Goal: Information Seeking & Learning: Learn about a topic

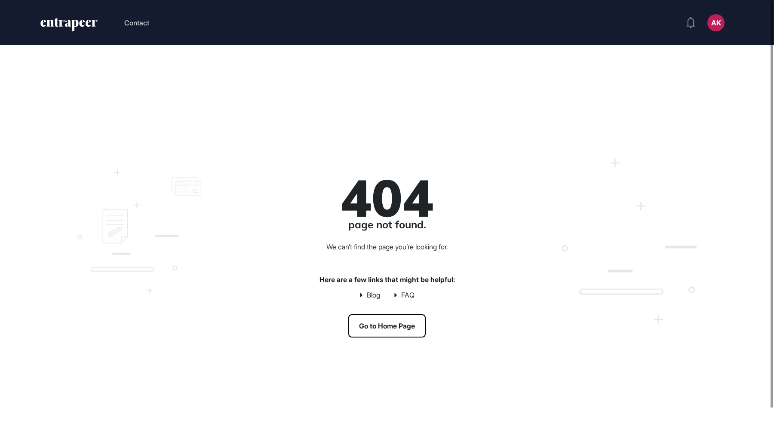
scroll to position [0, 0]
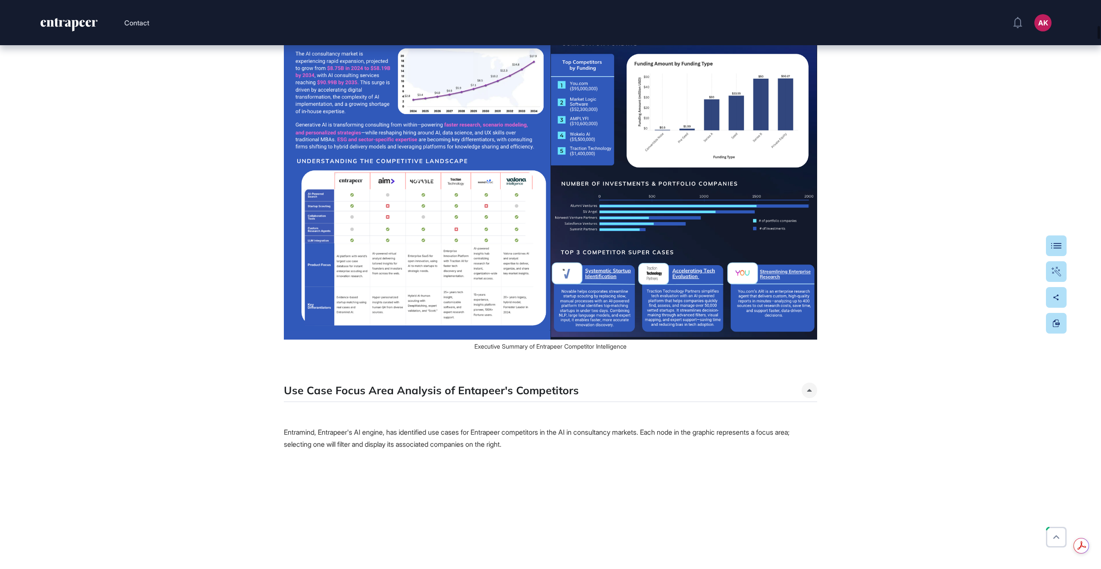
scroll to position [1631, 0]
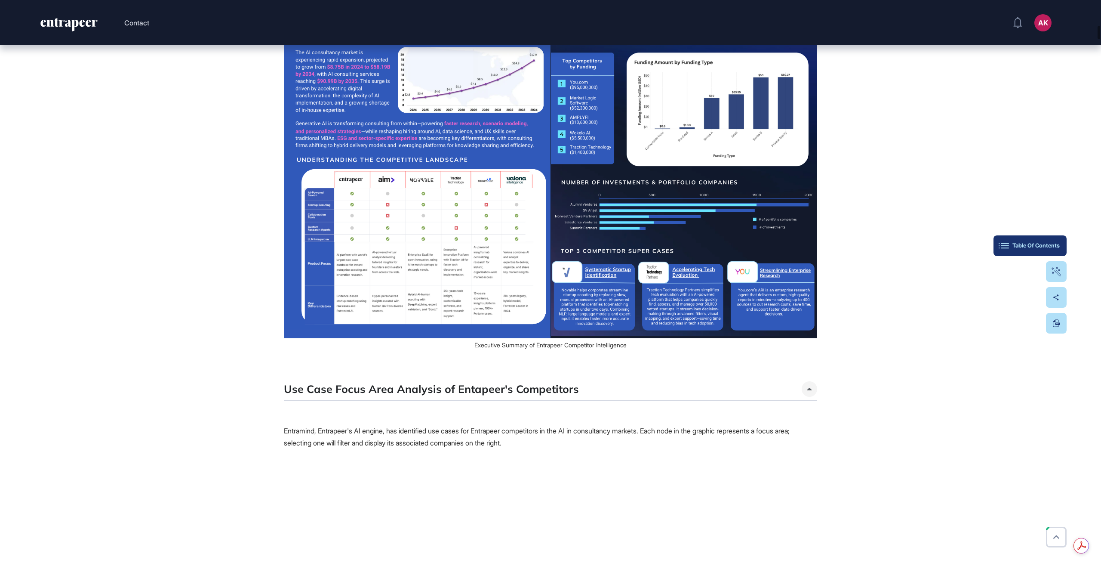
click at [774, 243] on div "Table Of Contents" at bounding box center [1029, 245] width 59 height 7
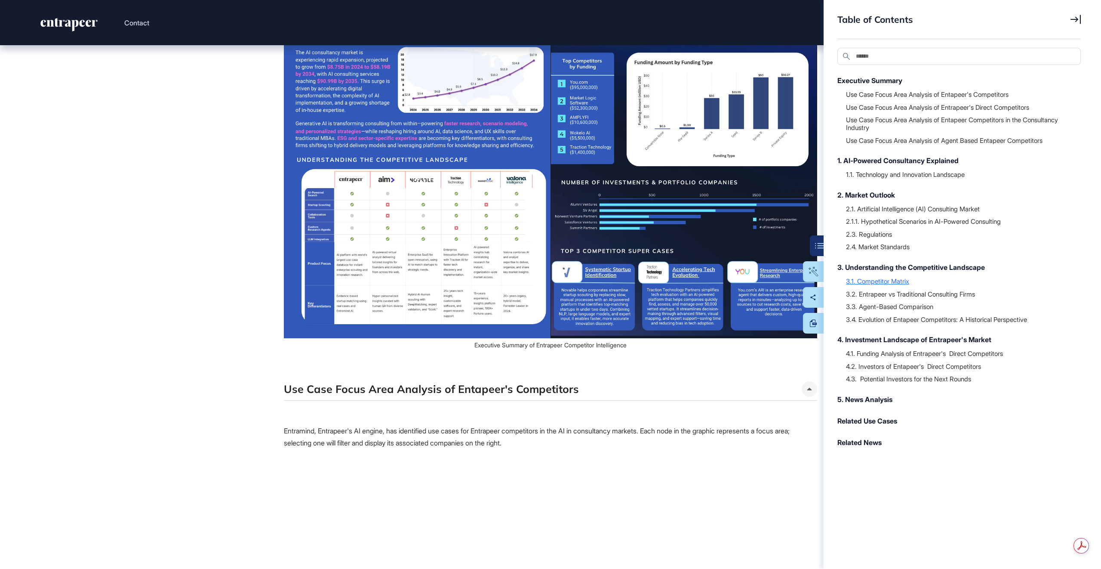
click at [774, 283] on div "3.1. Competitor Matrix" at bounding box center [959, 281] width 226 height 9
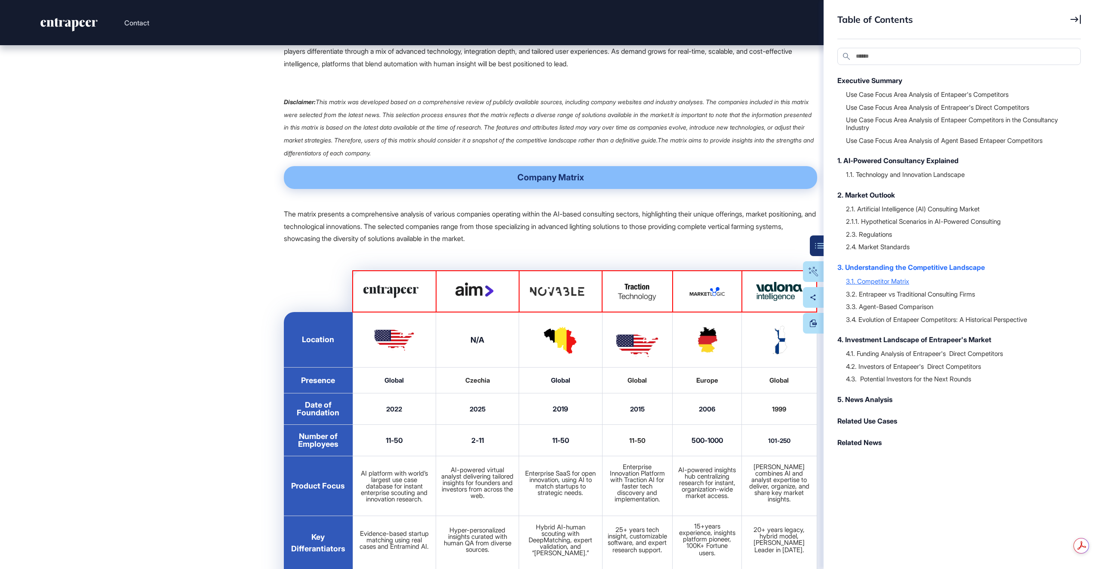
scroll to position [21225, 0]
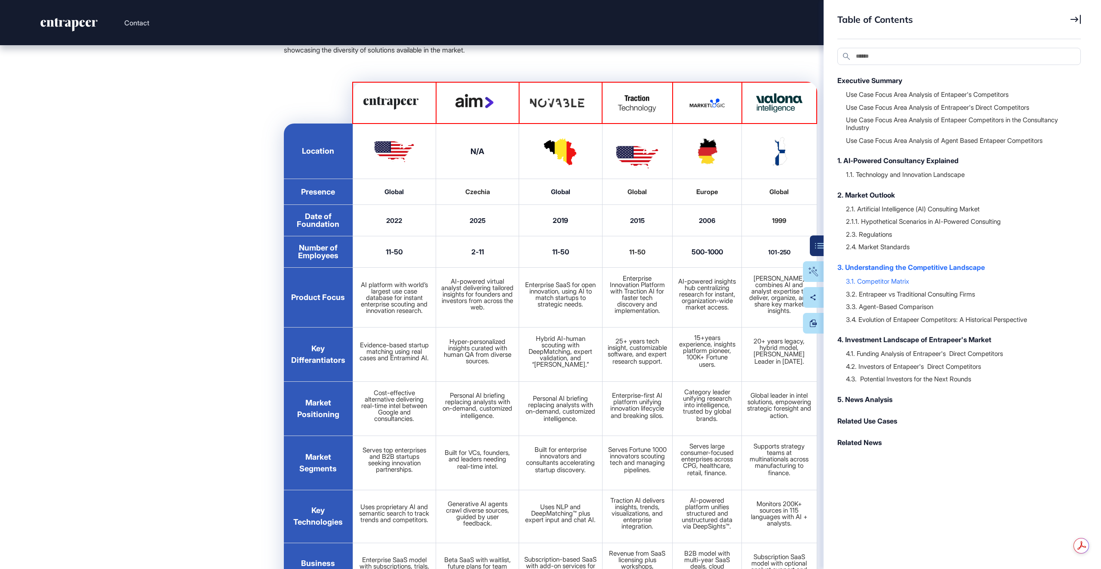
click at [774, 16] on div "Table of Contents Search Executive Summary Use Case Focus Area Analysis of Enta…" at bounding box center [962, 284] width 277 height 569
click at [774, 17] on icon at bounding box center [1075, 19] width 10 height 9
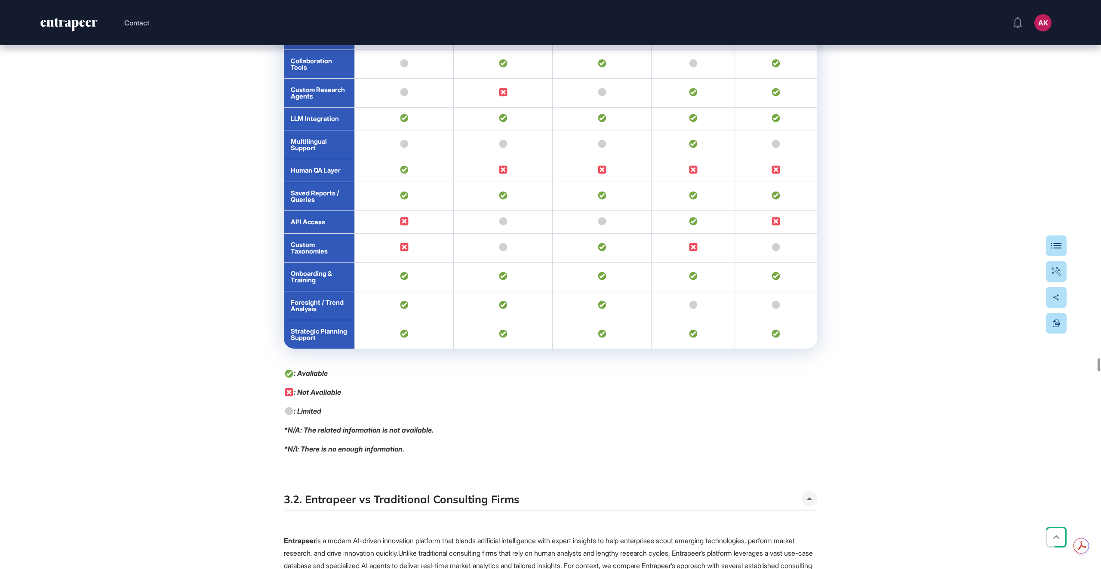
scroll to position [23359, 0]
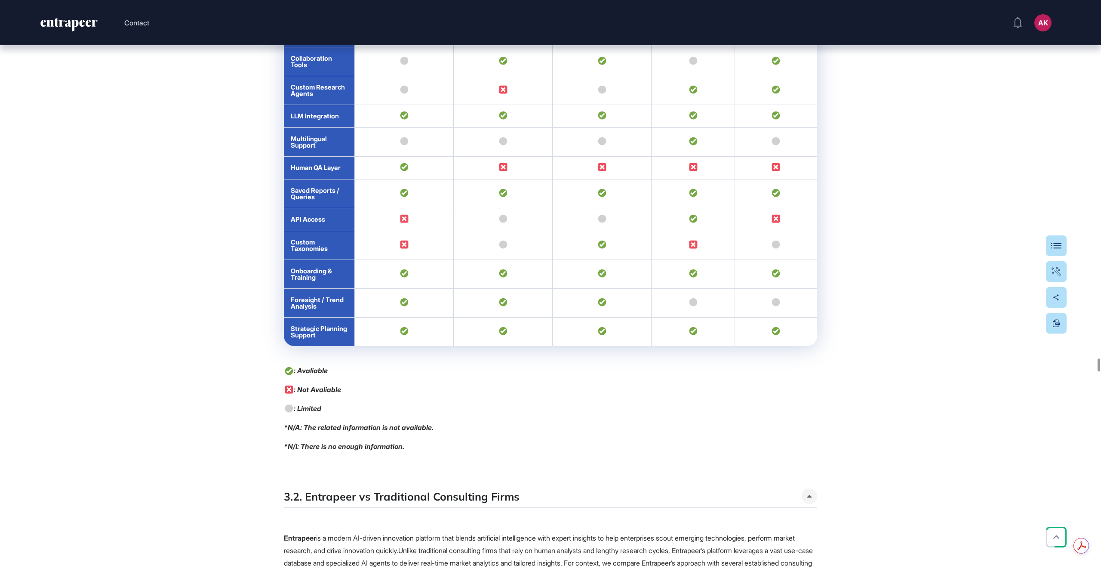
drag, startPoint x: 291, startPoint y: 172, endPoint x: 324, endPoint y: 493, distance: 323.0
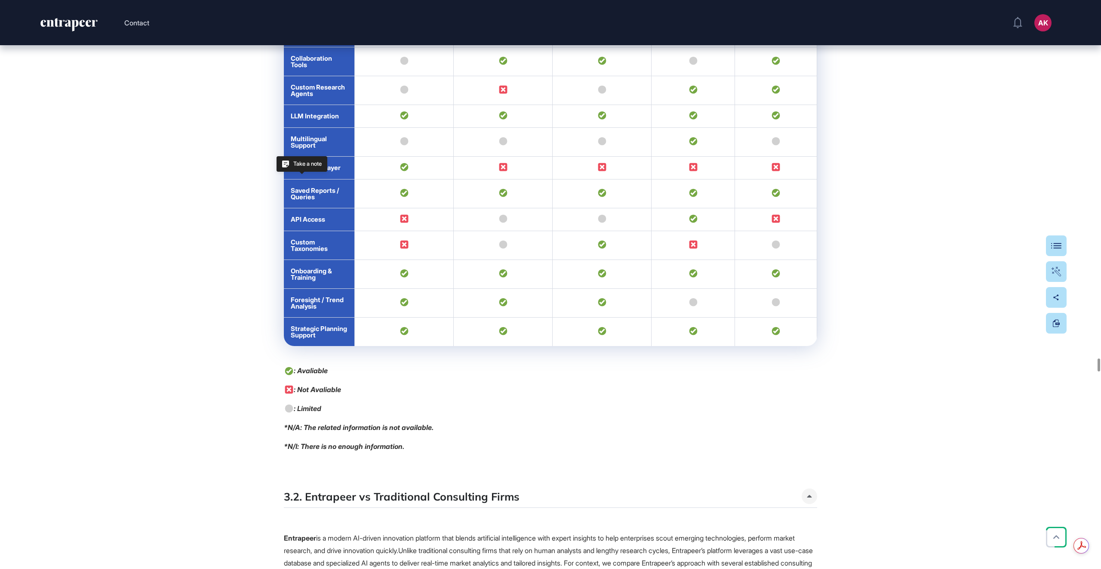
click at [318, 172] on div "Take a note" at bounding box center [302, 163] width 51 height 15
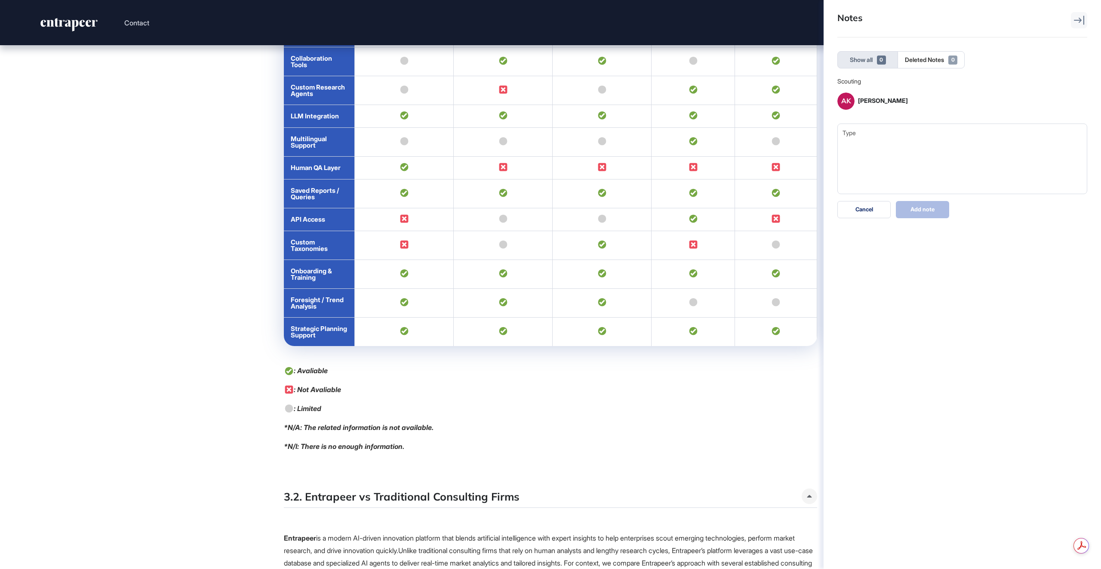
click at [774, 20] on icon at bounding box center [1079, 19] width 10 height 9
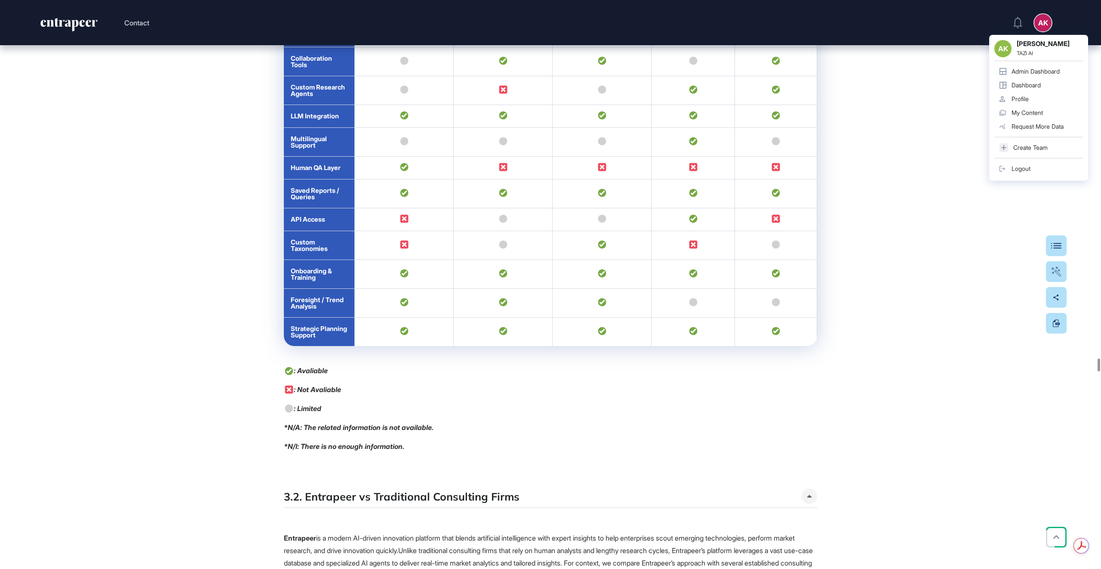
drag, startPoint x: 293, startPoint y: 173, endPoint x: 295, endPoint y: 178, distance: 5.4
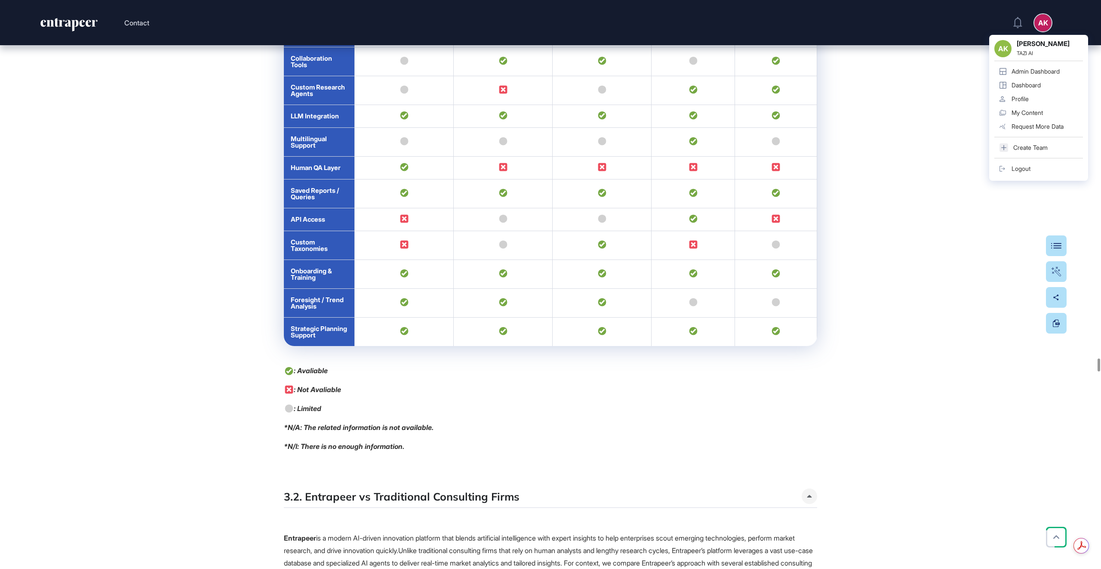
drag, startPoint x: 291, startPoint y: 171, endPoint x: 344, endPoint y: 495, distance: 328.1
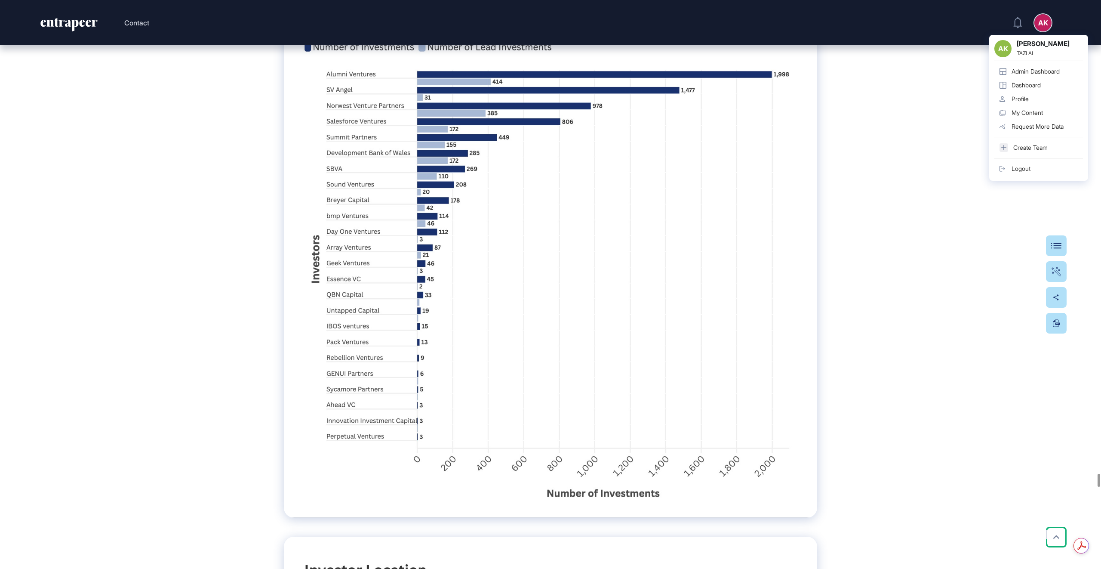
scroll to position [30888, 0]
